Goal: Task Accomplishment & Management: Use online tool/utility

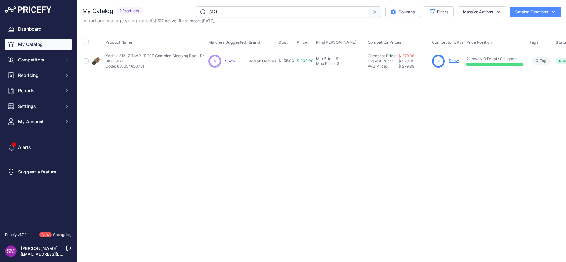
click at [224, 62] on div "5 5 Show Discovering..." at bounding box center [227, 61] width 38 height 13
click at [227, 60] on span "Show" at bounding box center [230, 61] width 10 height 5
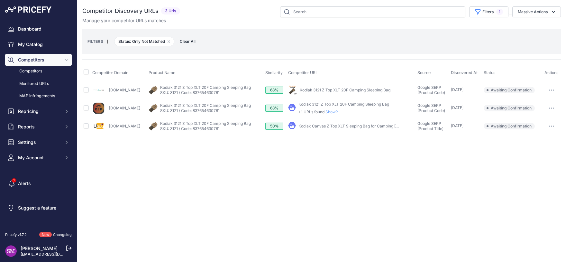
click at [553, 87] on button "button" at bounding box center [551, 90] width 13 height 9
click at [542, 102] on button "Confirm match" at bounding box center [533, 103] width 53 height 10
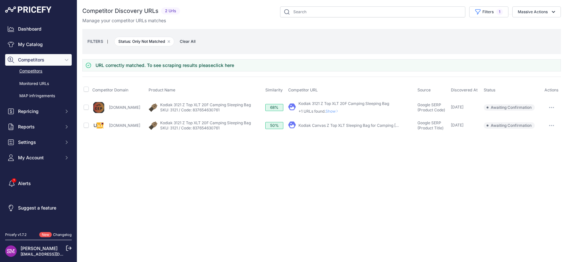
click at [553, 107] on icon "button" at bounding box center [551, 107] width 5 height 1
click at [544, 118] on button "Confirm match" at bounding box center [533, 121] width 53 height 10
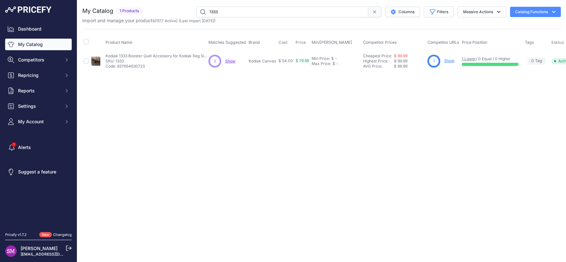
click at [231, 60] on span "Show" at bounding box center [230, 61] width 10 height 5
click at [231, 62] on span "Show" at bounding box center [230, 61] width 10 height 5
click at [151, 120] on div "Close You are not connected to the internet. 1333" at bounding box center [321, 131] width 489 height 262
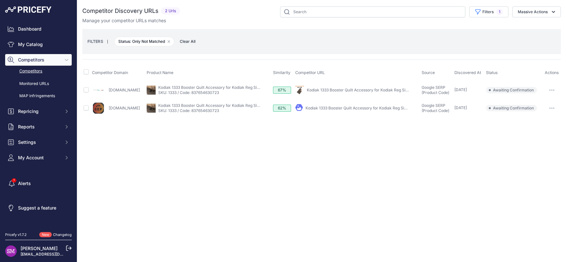
click at [553, 87] on button "button" at bounding box center [552, 90] width 13 height 9
click at [538, 105] on button "Confirm match" at bounding box center [533, 103] width 53 height 10
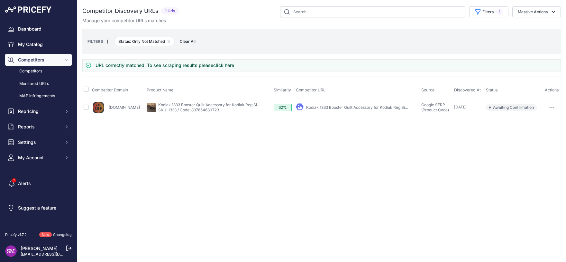
click at [550, 104] on button "button" at bounding box center [552, 107] width 13 height 9
click at [546, 116] on button "Confirm match" at bounding box center [533, 121] width 53 height 10
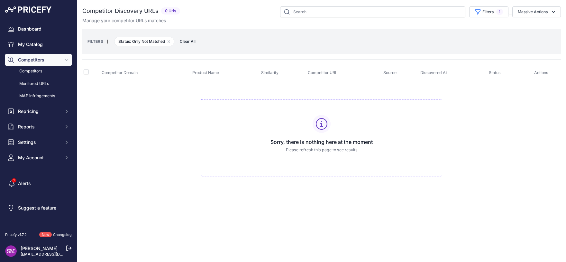
click at [151, 120] on td "Sorry, there is nothing here at the moment Please refresh this page to see resu…" at bounding box center [321, 135] width 479 height 108
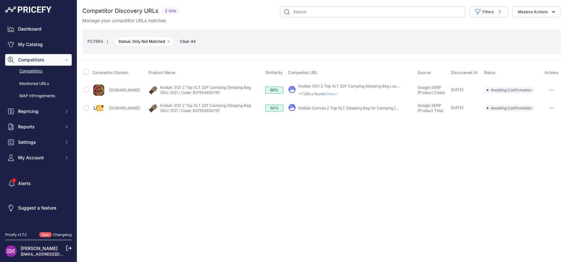
click at [430, 44] on div "FILTERS | Status: Only Not Matched Remove filter option Clear All" at bounding box center [321, 41] width 468 height 17
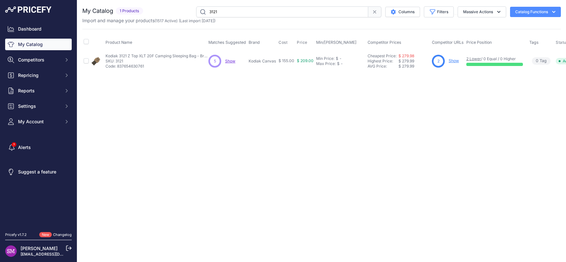
click at [386, 99] on div "Close You are not connected to the internet. 3121" at bounding box center [321, 131] width 489 height 262
click at [225, 59] on div "2 2 Show Discovering..." at bounding box center [227, 61] width 38 height 13
click at [226, 61] on span "Show" at bounding box center [230, 61] width 10 height 5
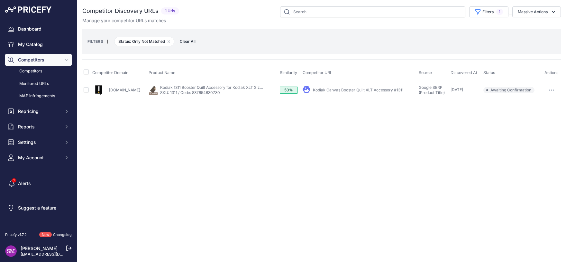
click at [255, 124] on div "Close You are not connected to the internet." at bounding box center [321, 131] width 489 height 262
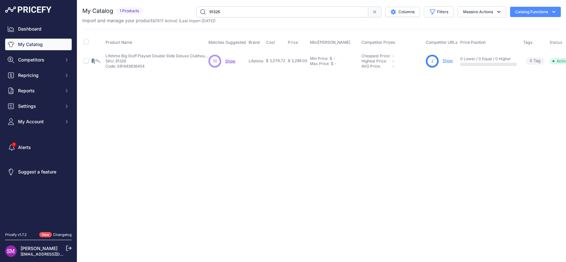
click at [235, 63] on div "10 10 Show Discovering..." at bounding box center [227, 61] width 38 height 13
click at [233, 60] on span "Show" at bounding box center [230, 61] width 10 height 5
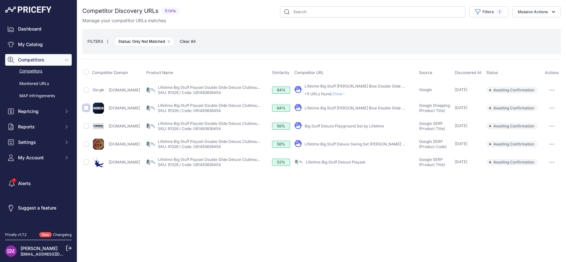
click at [87, 107] on input "checkbox" at bounding box center [86, 107] width 5 height 5
checkbox input "true"
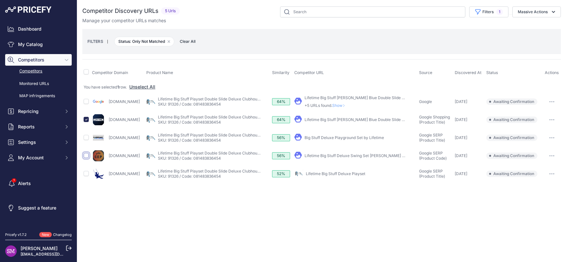
click at [86, 156] on input "checkbox" at bounding box center [86, 155] width 5 height 5
checkbox input "true"
click at [546, 10] on button "Massive Actions" at bounding box center [536, 11] width 49 height 11
click at [533, 27] on span "Confirm Match" at bounding box center [530, 26] width 31 height 5
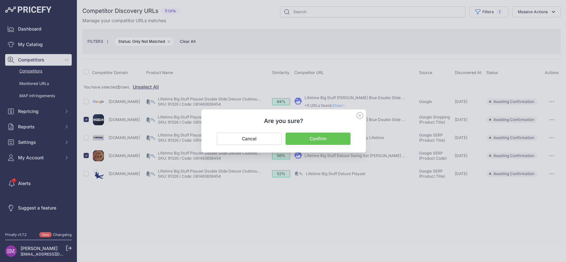
click at [329, 139] on button "Confirm" at bounding box center [318, 139] width 65 height 12
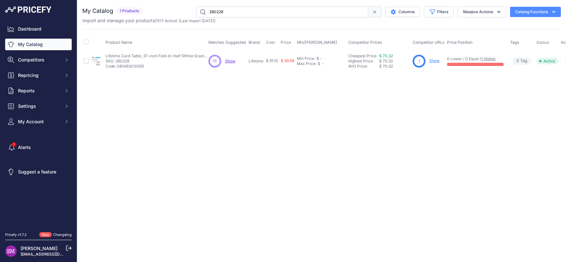
click at [226, 61] on span "Show" at bounding box center [230, 61] width 10 height 5
click at [140, 87] on div "Close You are not connected to the internet." at bounding box center [321, 131] width 489 height 262
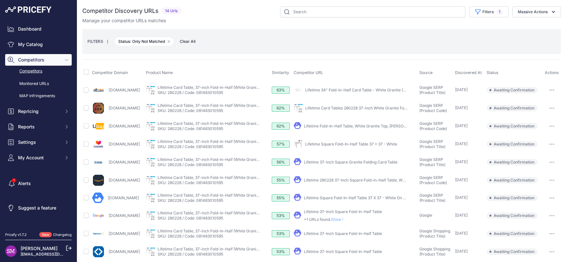
click at [84, 91] on td at bounding box center [86, 90] width 8 height 18
click at [85, 92] on td at bounding box center [86, 90] width 8 height 18
click at [86, 89] on input "checkbox" at bounding box center [86, 89] width 5 height 5
checkbox input "true"
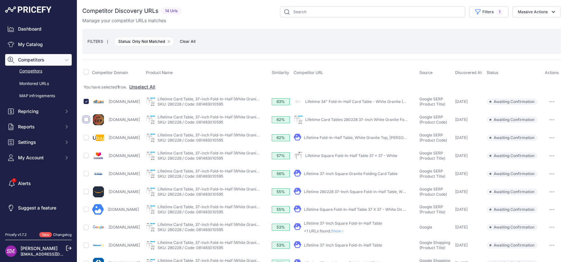
click at [87, 118] on input "checkbox" at bounding box center [86, 119] width 5 height 5
checkbox input "true"
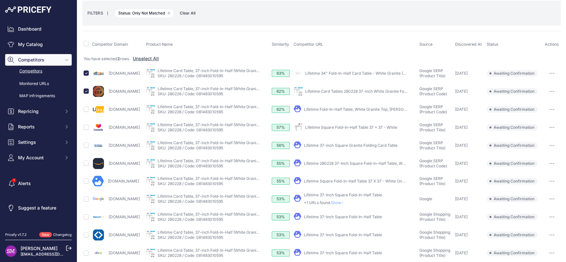
scroll to position [57, 0]
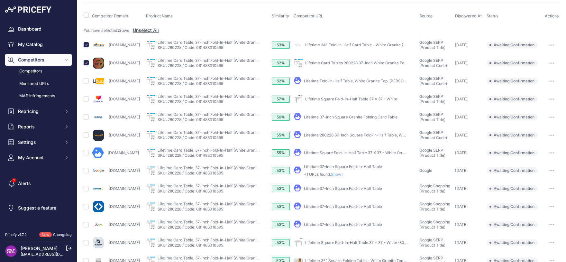
click at [331, 187] on link "Lifetime 37-Inch Square Fold-In-Half Table" at bounding box center [343, 188] width 78 height 5
click at [86, 186] on input "checkbox" at bounding box center [86, 188] width 5 height 5
checkbox input "true"
click at [328, 206] on link "Lifetime 37-Inch Square Fold-In-Half Table" at bounding box center [343, 206] width 78 height 5
click at [87, 207] on input "checkbox" at bounding box center [86, 206] width 5 height 5
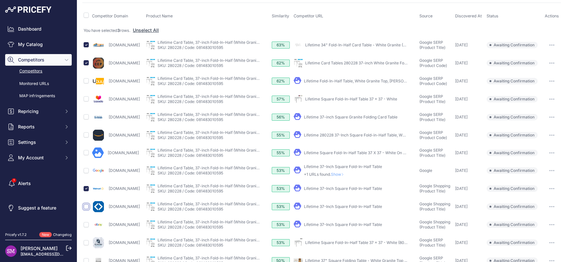
checkbox input "true"
click at [333, 223] on link "Lifetime 37-Inch Square Fold-In-Half Table" at bounding box center [343, 224] width 78 height 5
click at [86, 225] on input "checkbox" at bounding box center [86, 224] width 5 height 5
checkbox input "true"
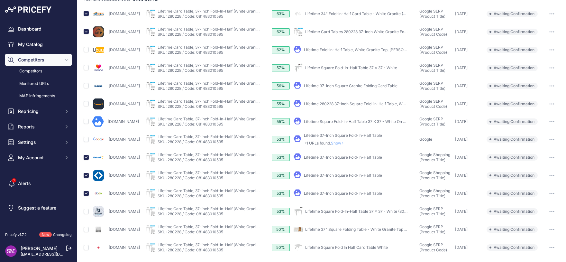
scroll to position [0, 0]
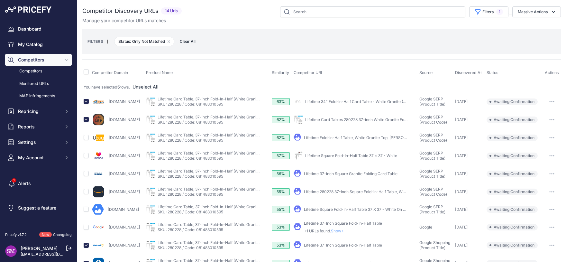
click at [343, 174] on link "Lifetime 37-inch Square Granite Folding Card Table" at bounding box center [351, 173] width 94 height 5
click at [529, 12] on button "Massive Actions" at bounding box center [536, 11] width 49 height 11
click at [522, 28] on span "Confirm Match" at bounding box center [530, 26] width 31 height 5
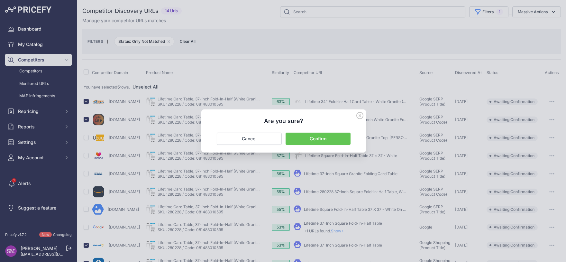
click at [324, 137] on button "Confirm" at bounding box center [318, 139] width 65 height 12
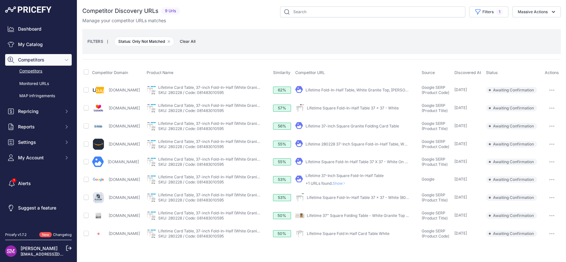
click at [248, 50] on div "FILTERS | Status: Only Not Matched Remove filter option Clear All" at bounding box center [321, 41] width 479 height 25
